Goal: Task Accomplishment & Management: Complete application form

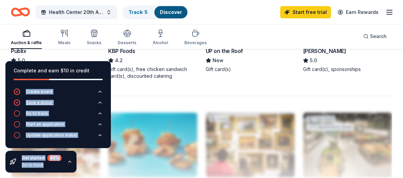
scroll to position [680, 0]
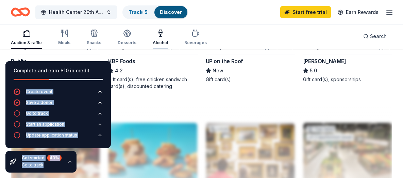
click at [159, 35] on icon "button" at bounding box center [160, 33] width 8 height 8
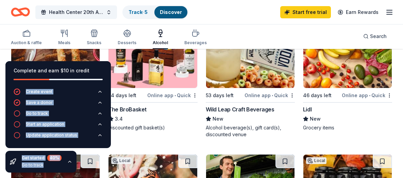
scroll to position [204, 0]
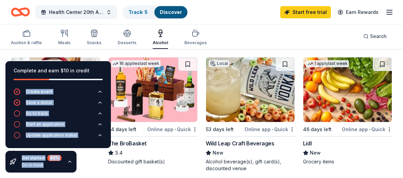
click at [154, 89] on img at bounding box center [153, 89] width 88 height 65
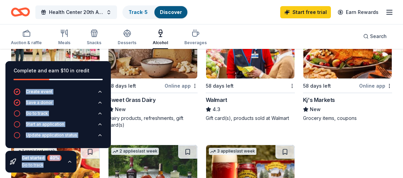
scroll to position [476, 0]
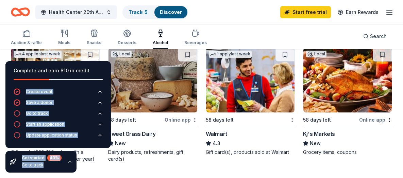
click at [244, 88] on img at bounding box center [250, 80] width 88 height 65
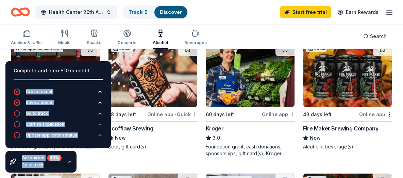
scroll to position [340, 0]
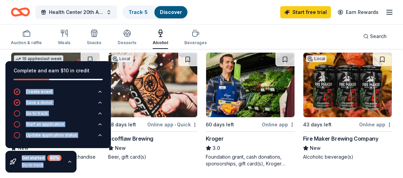
click at [241, 79] on img at bounding box center [250, 85] width 88 height 65
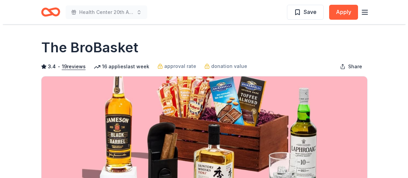
scroll to position [34, 0]
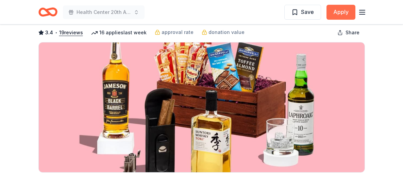
click at [343, 12] on button "Apply" at bounding box center [341, 12] width 29 height 15
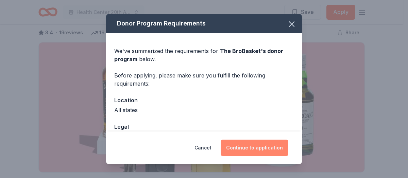
click at [259, 148] on button "Continue to application" at bounding box center [255, 148] width 68 height 16
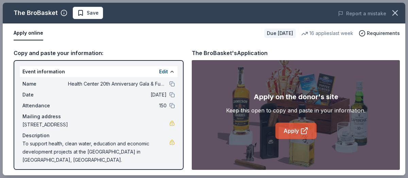
click at [294, 132] on link "Apply" at bounding box center [296, 131] width 41 height 16
